Goal: Information Seeking & Learning: Understand process/instructions

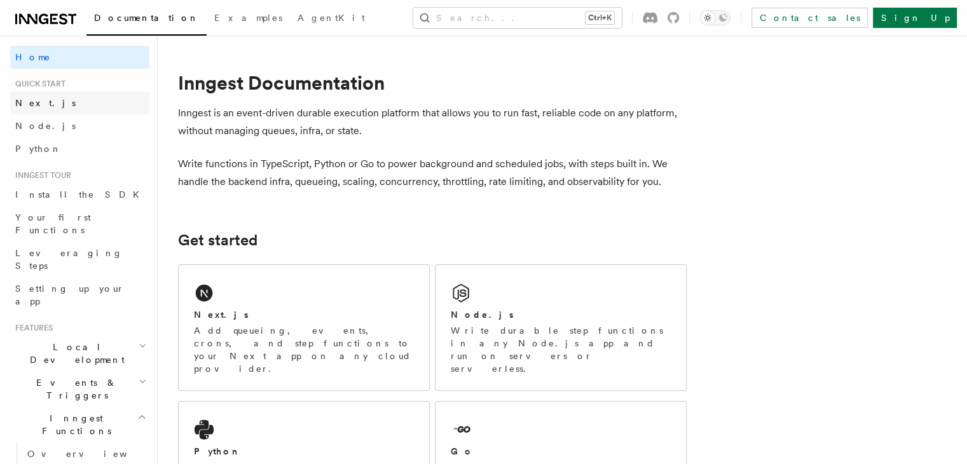
click at [31, 107] on span "Next.js" at bounding box center [45, 103] width 60 height 10
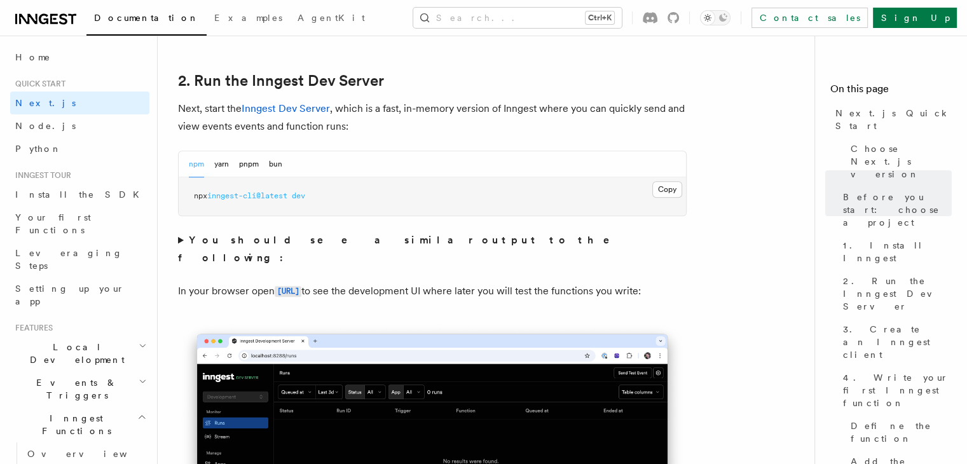
scroll to position [874, 0]
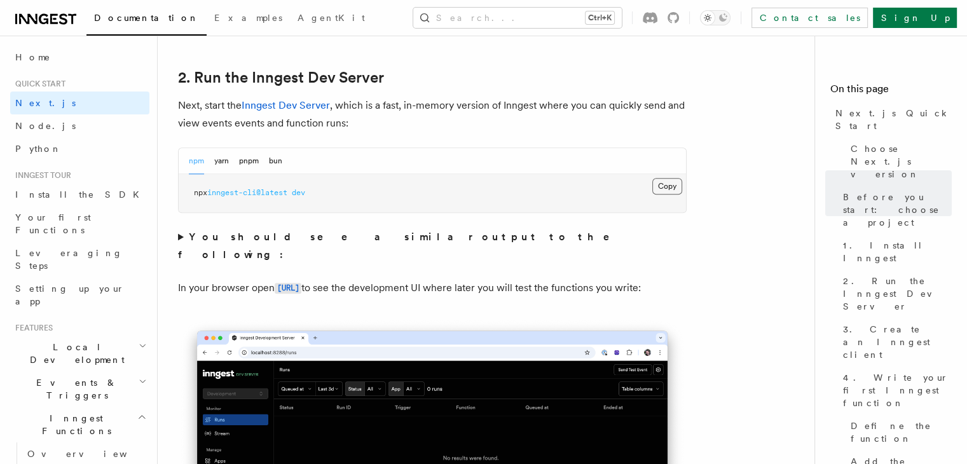
click at [668, 183] on button "Copy Copied" at bounding box center [667, 186] width 30 height 17
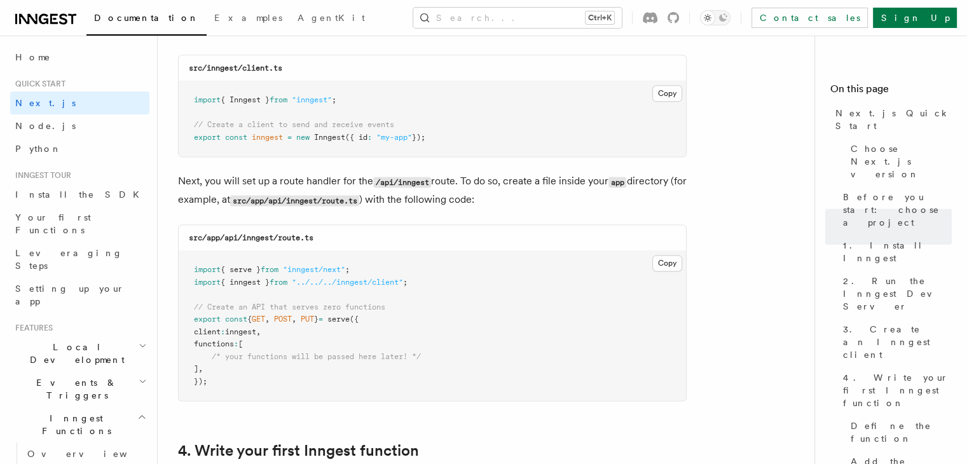
scroll to position [1664, 0]
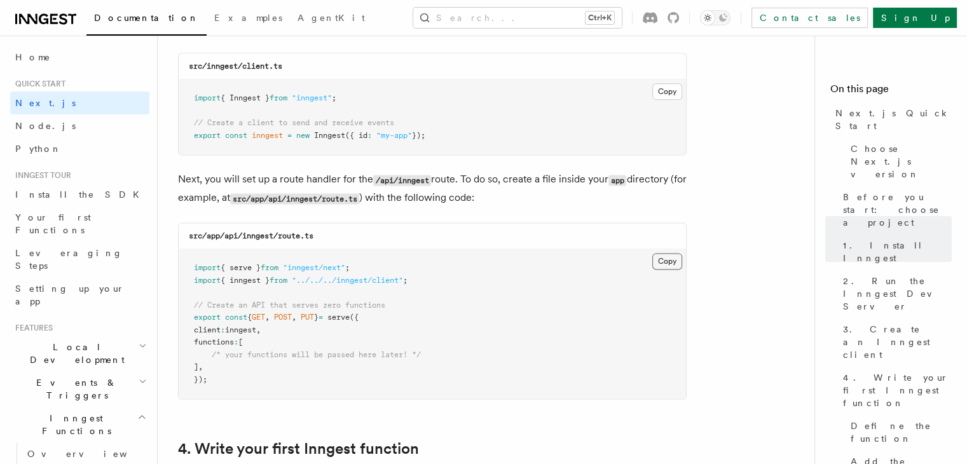
click at [676, 257] on button "Copy Copied" at bounding box center [667, 261] width 30 height 17
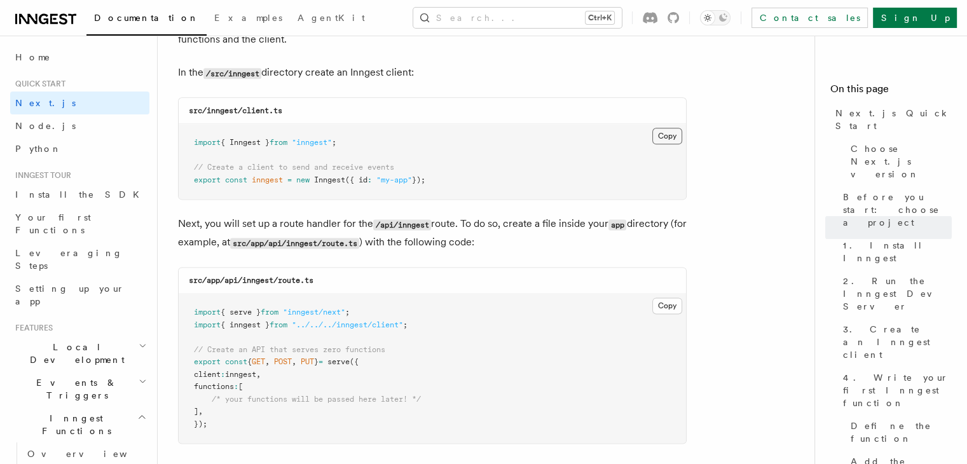
click at [656, 138] on button "Copy Copied" at bounding box center [667, 136] width 30 height 17
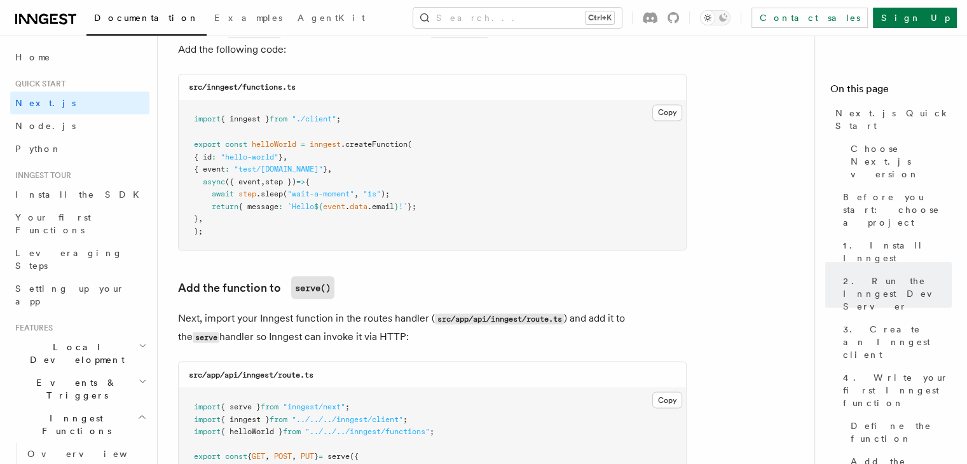
scroll to position [2283, 0]
click at [662, 109] on button "Copy Copied" at bounding box center [667, 113] width 30 height 17
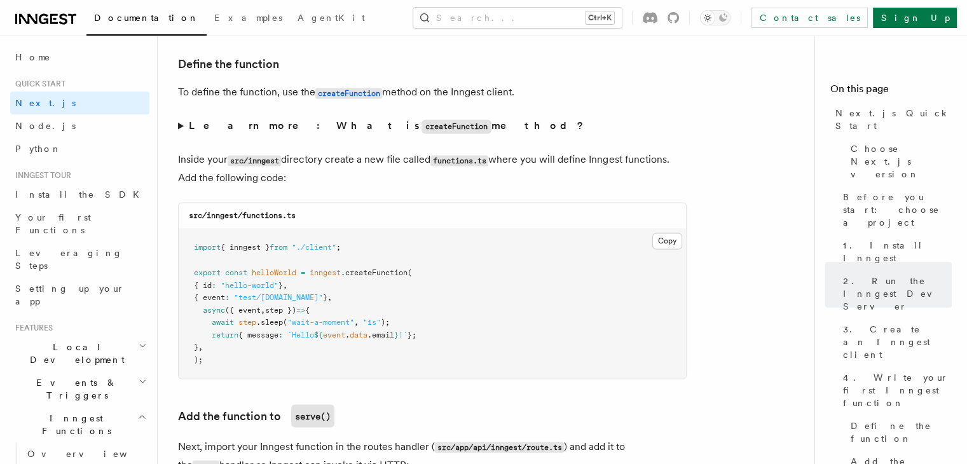
scroll to position [2153, 0]
